Goal: Find specific page/section: Find specific page/section

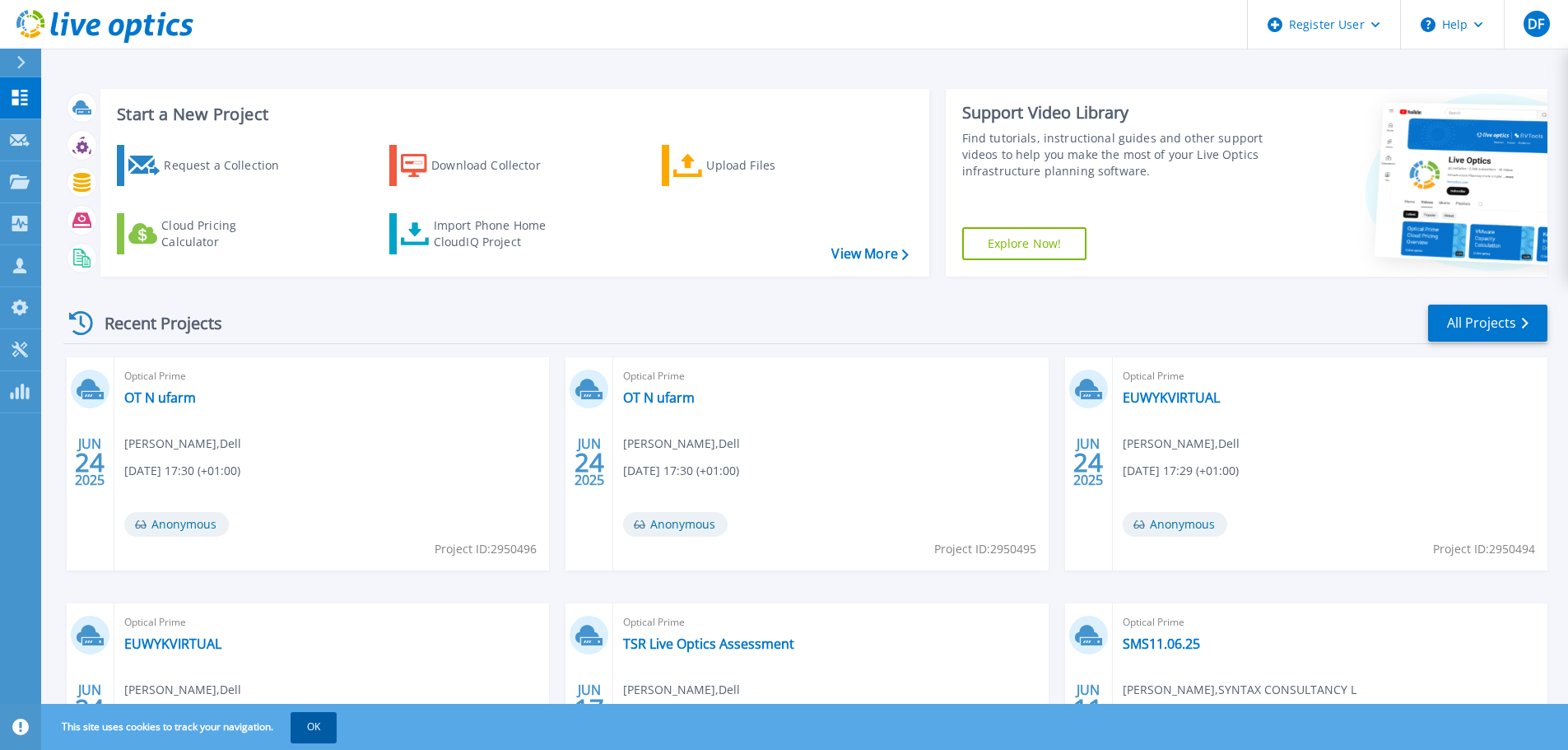
click at [324, 720] on button "OK" at bounding box center [314, 728] width 46 height 30
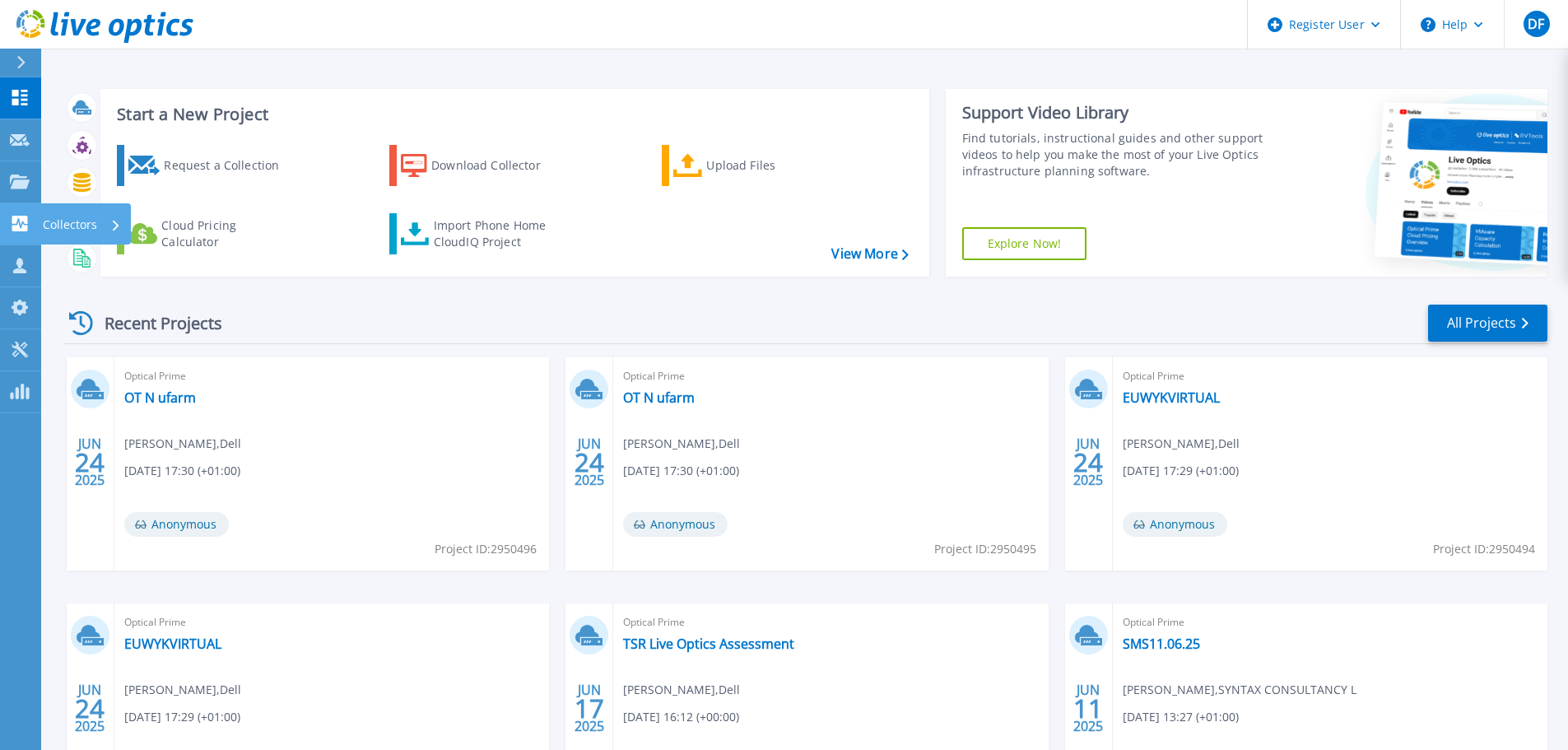
click at [100, 221] on div "Collectors" at bounding box center [82, 225] width 79 height 43
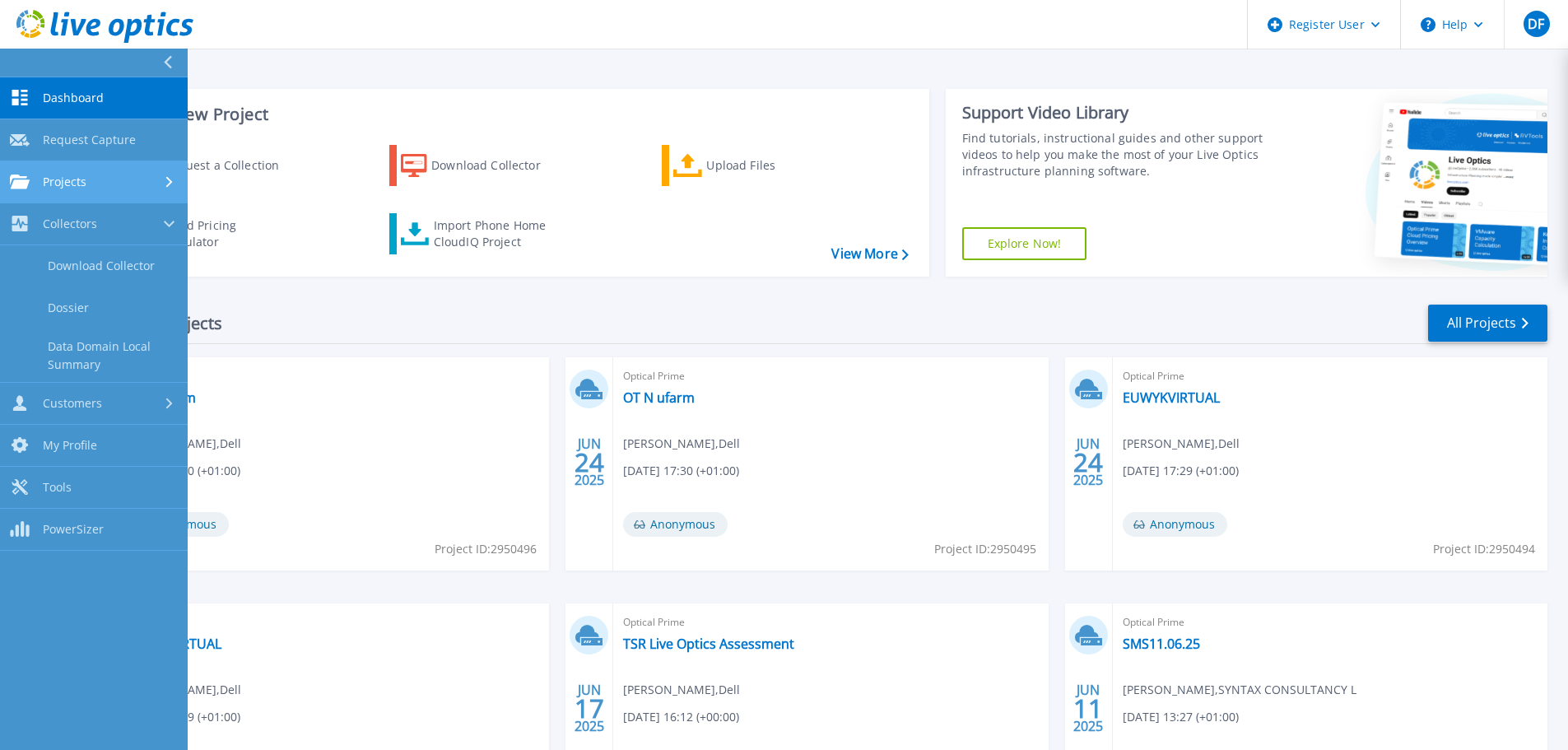
click at [104, 192] on link "Projects Projects" at bounding box center [94, 182] width 188 height 42
click at [101, 217] on link "Search Projects" at bounding box center [94, 224] width 188 height 42
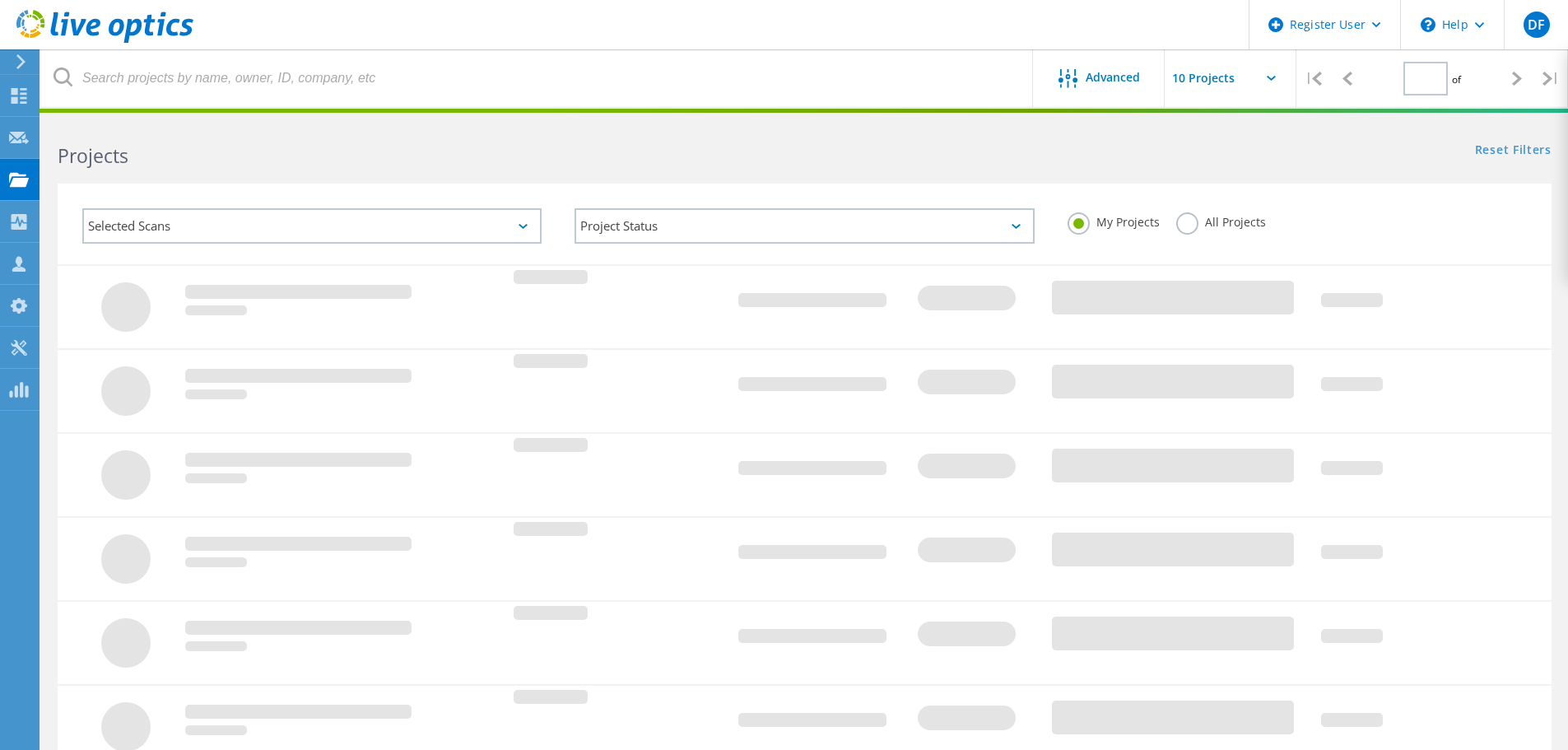
type input "1"
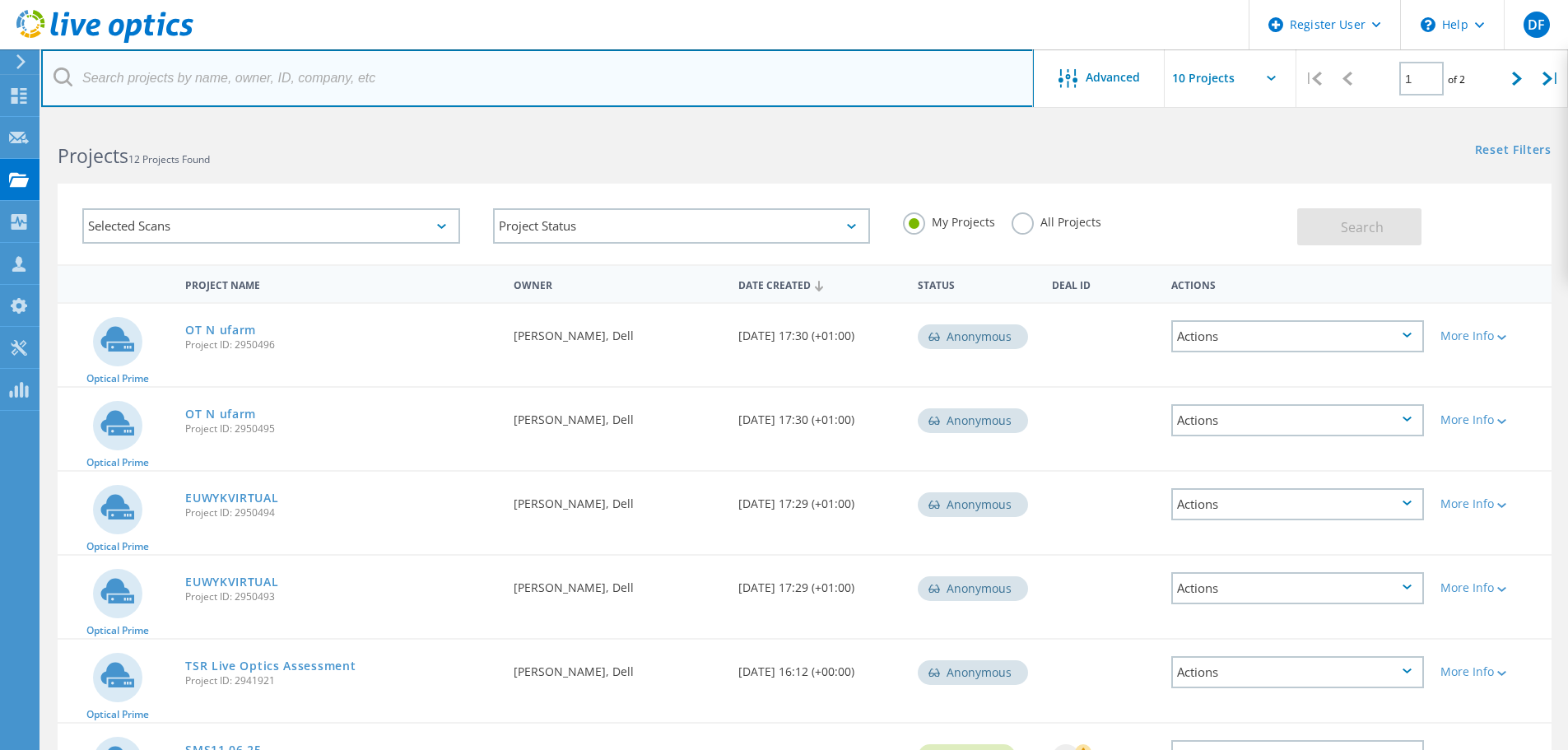
click at [209, 89] on input "text" at bounding box center [538, 79] width 993 height 58
paste input "[EMAIL_ADDRESS][DOMAIN_NAME]"
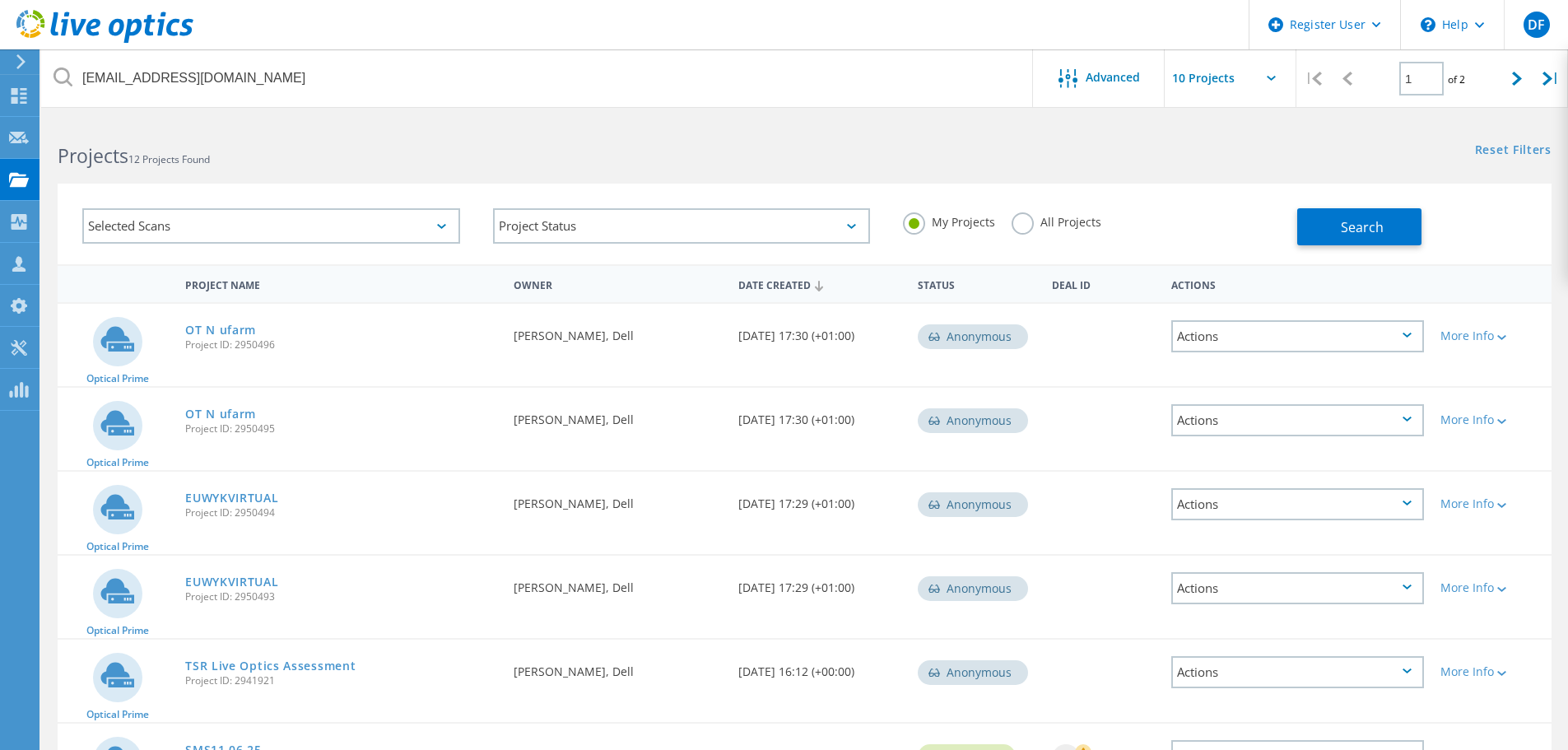
click at [1019, 223] on label "All Projects" at bounding box center [1057, 220] width 89 height 16
click at [0, 0] on input "All Projects" at bounding box center [0, 0] width 0 height 0
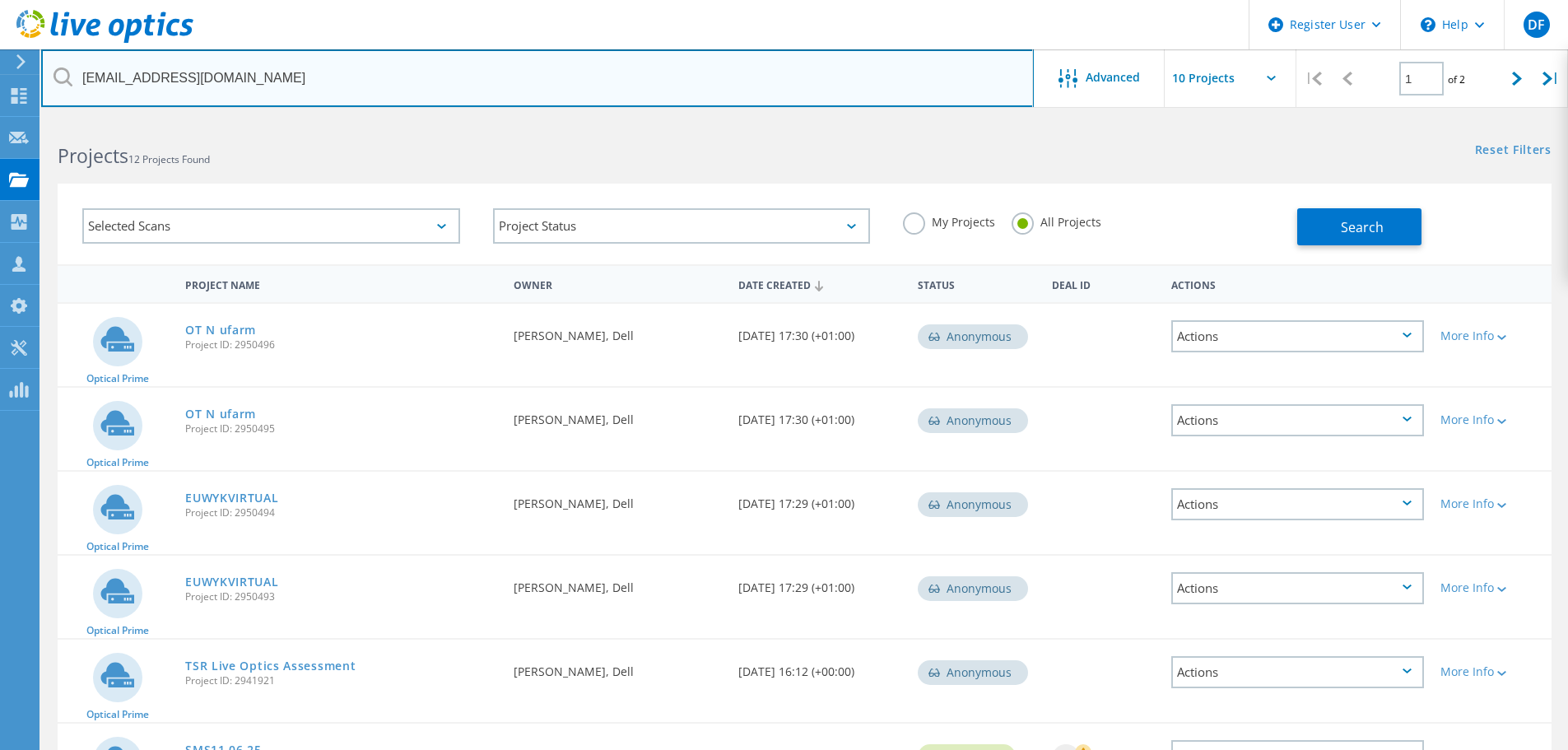
drag, startPoint x: 291, startPoint y: 84, endPoint x: 69, endPoint y: 106, distance: 223.1
click at [70, 106] on input "[EMAIL_ADDRESS][DOMAIN_NAME]" at bounding box center [538, 79] width 993 height 58
paste input "[PERSON_NAME][EMAIL_ADDRESS][PERSON_NAME][DOMAIN_NAME]"
type input "[PERSON_NAME][EMAIL_ADDRESS][PERSON_NAME][DOMAIN_NAME]"
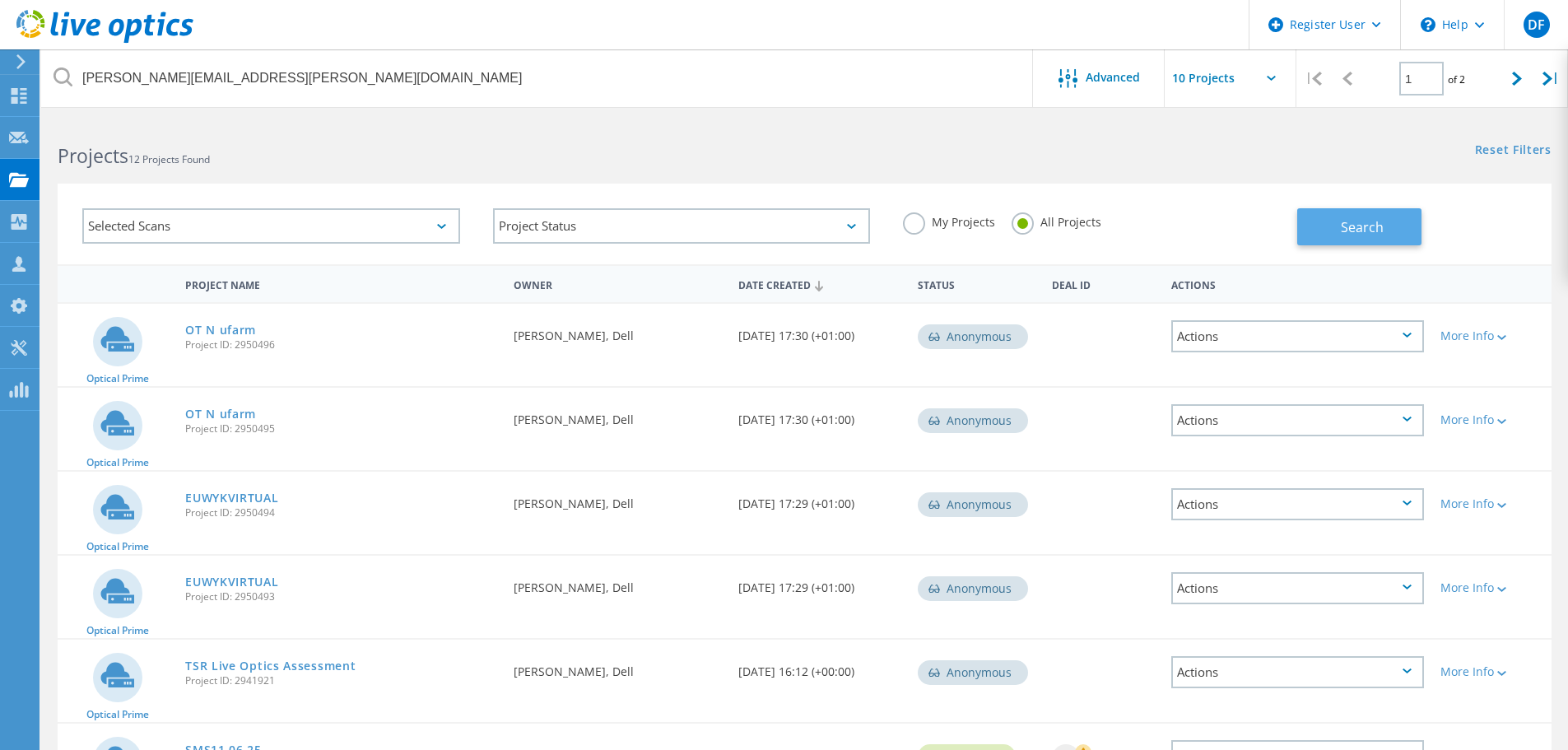
click at [1346, 219] on span "Search" at bounding box center [1363, 228] width 43 height 18
